Goal: Transaction & Acquisition: Download file/media

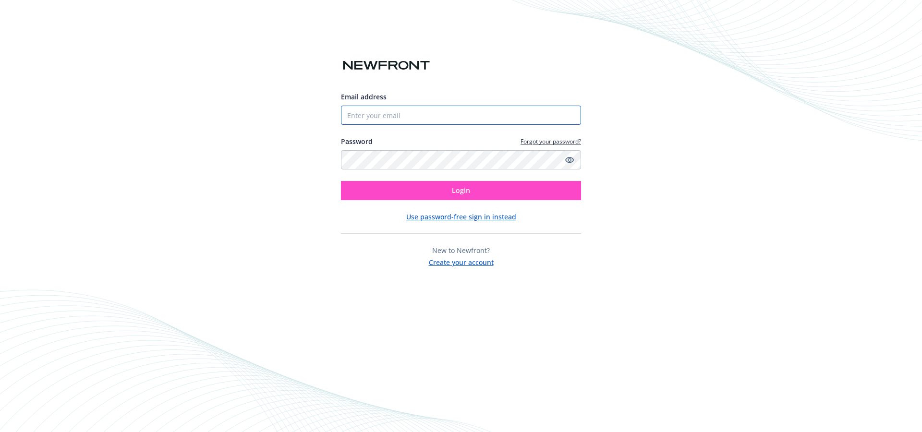
type input "[EMAIL_ADDRESS][DOMAIN_NAME]"
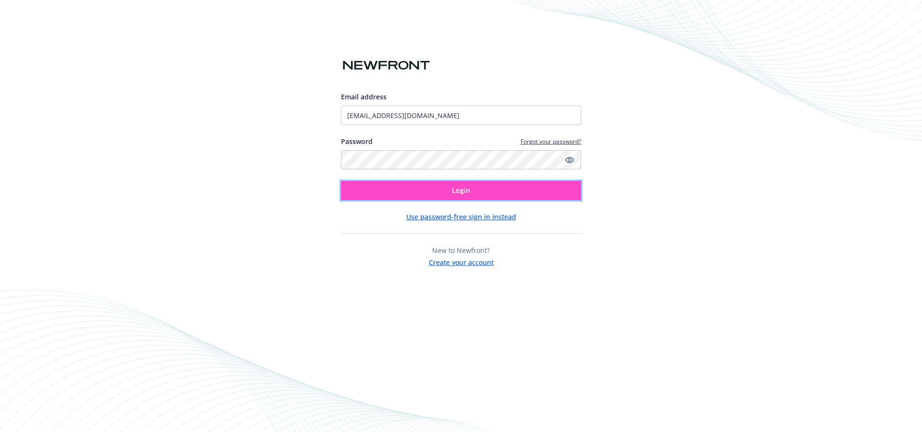
click at [477, 187] on button "Login" at bounding box center [461, 190] width 240 height 19
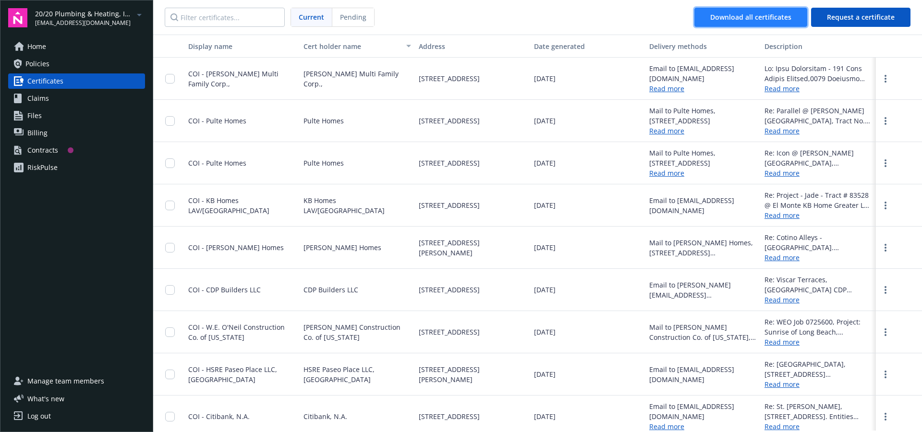
click at [789, 13] on div "Download all certificates" at bounding box center [750, 17] width 81 height 18
